Goal: Transaction & Acquisition: Download file/media

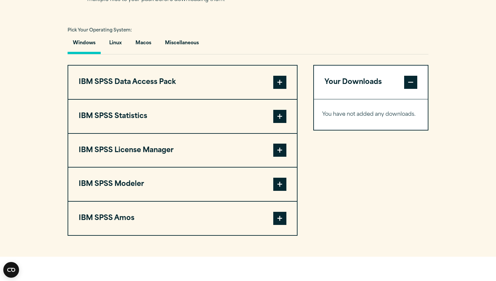
scroll to position [463, 0]
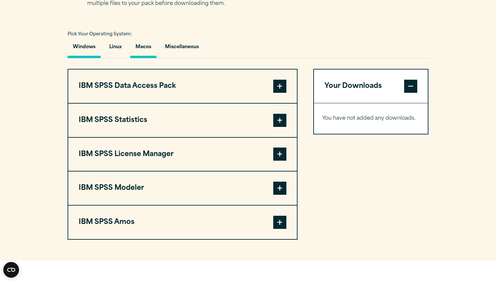
click at [148, 52] on button "Macos" at bounding box center [143, 48] width 26 height 19
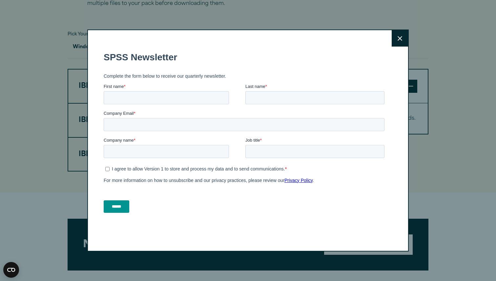
click at [402, 39] on icon at bounding box center [400, 38] width 5 height 5
click at [402, 35] on button "Close" at bounding box center [400, 38] width 16 height 16
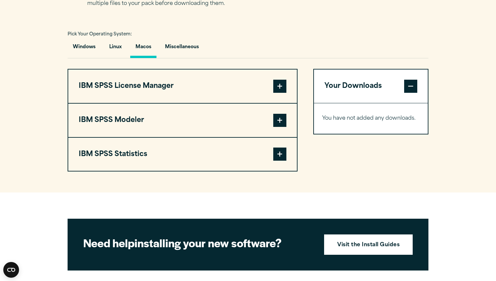
click at [277, 159] on span at bounding box center [279, 154] width 13 height 13
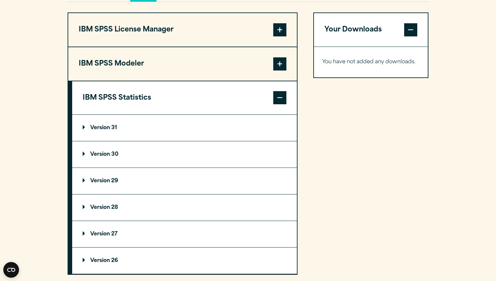
scroll to position [513, 0]
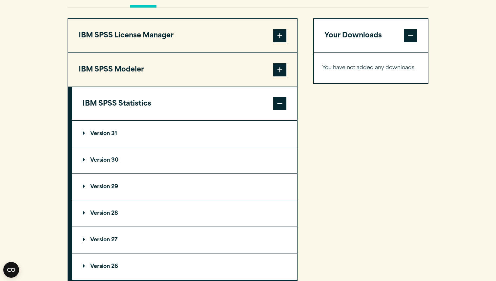
click at [89, 163] on p "Version 30" at bounding box center [101, 160] width 36 height 5
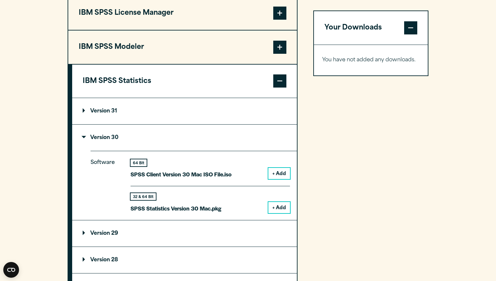
scroll to position [537, 0]
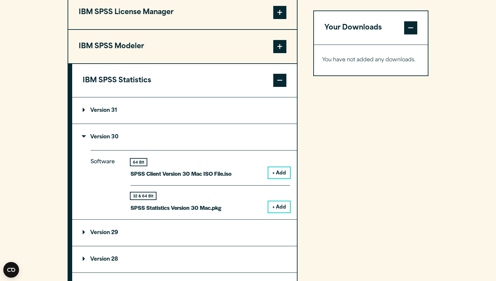
click at [281, 207] on button "+ Add" at bounding box center [280, 207] width 22 height 11
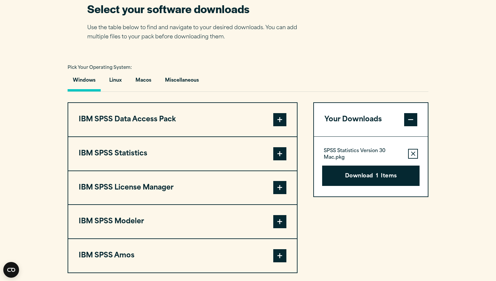
scroll to position [436, 0]
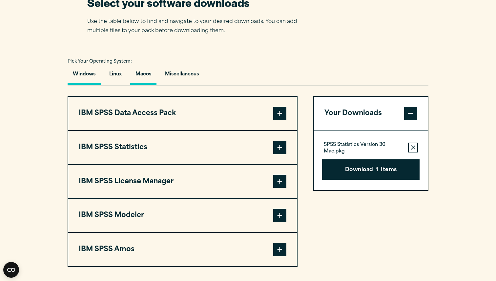
click at [141, 73] on button "Macos" at bounding box center [143, 76] width 26 height 19
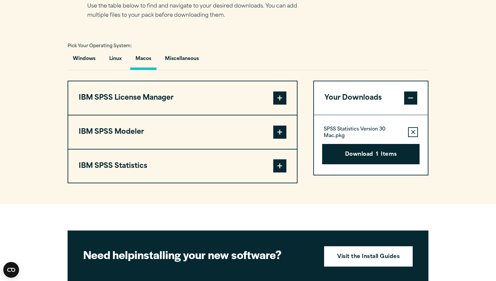
scroll to position [452, 0]
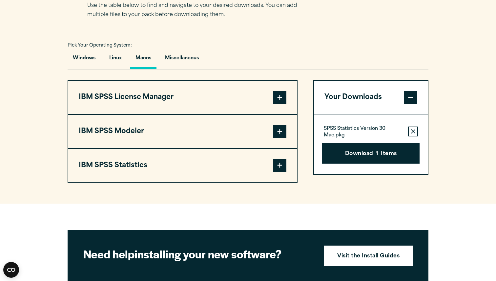
click at [285, 172] on span at bounding box center [279, 165] width 13 height 13
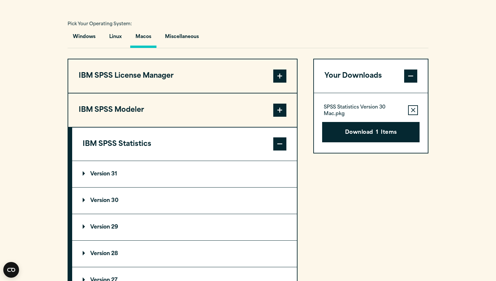
scroll to position [517, 0]
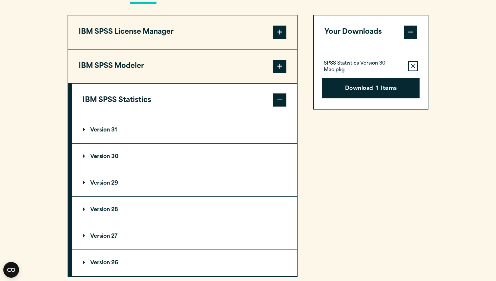
click at [106, 160] on p "Version 30" at bounding box center [101, 156] width 36 height 5
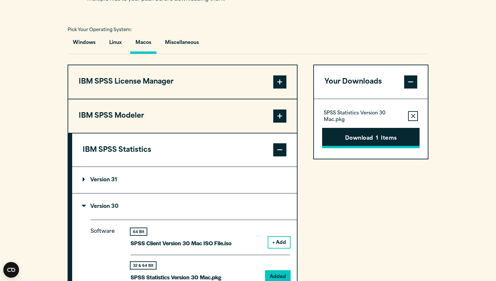
scroll to position [466, 0]
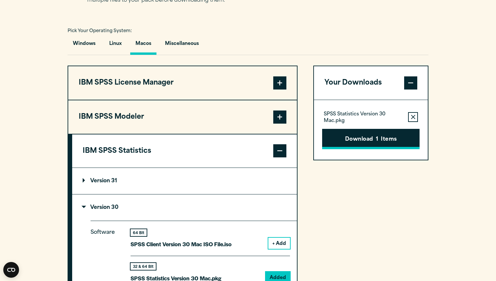
click at [387, 141] on button "Download 1 Items" at bounding box center [371, 139] width 98 height 20
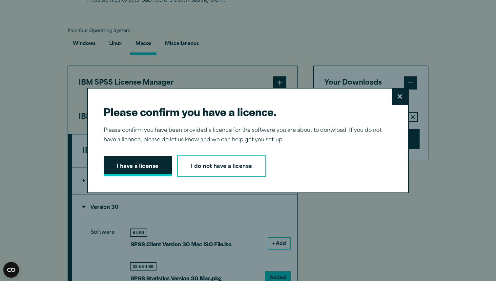
click at [133, 169] on button "I have a license" at bounding box center [138, 166] width 68 height 20
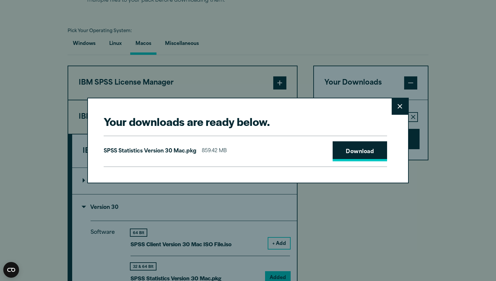
click at [366, 154] on link "Download" at bounding box center [360, 152] width 55 height 20
click at [400, 106] on icon at bounding box center [400, 106] width 5 height 5
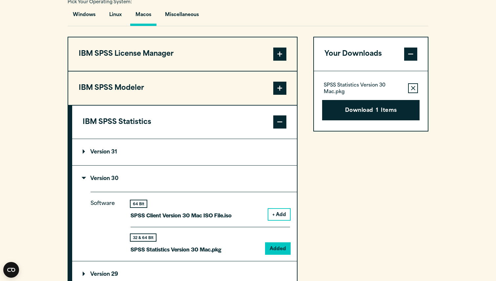
scroll to position [326, 0]
